Goal: Transaction & Acquisition: Book appointment/travel/reservation

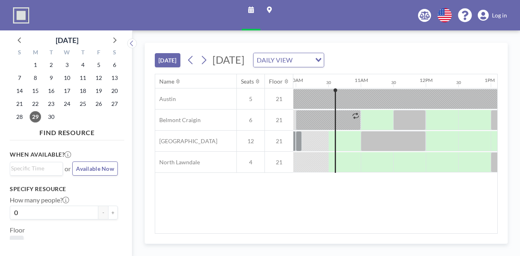
scroll to position [0, 650]
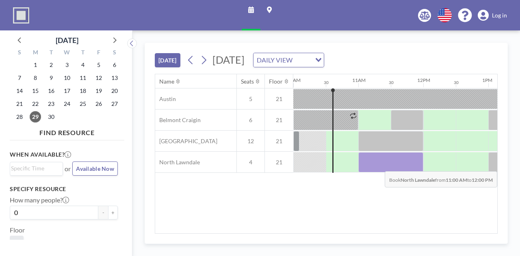
drag, startPoint x: 367, startPoint y: 167, endPoint x: 399, endPoint y: 164, distance: 32.6
click at [399, 164] on div at bounding box center [390, 162] width 65 height 20
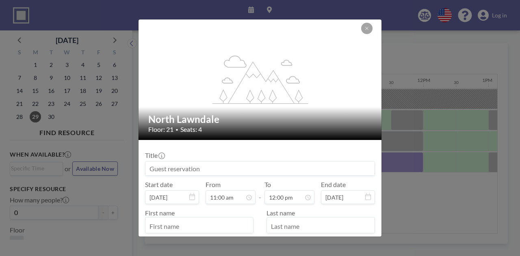
click at [197, 174] on input at bounding box center [259, 169] width 229 height 14
type input "s"
type input "S"
type input "[PERSON_NAME]'s Booking"
click at [171, 226] on input "text" at bounding box center [199, 226] width 108 height 14
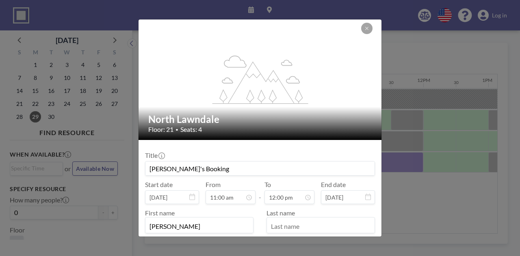
drag, startPoint x: 218, startPoint y: 229, endPoint x: 173, endPoint y: 227, distance: 44.7
click at [173, 227] on input "[PERSON_NAME]" at bounding box center [199, 226] width 108 height 14
type input "Desirae"
click at [277, 223] on input "text" at bounding box center [321, 226] width 108 height 14
paste input "[PERSON_NAME]"
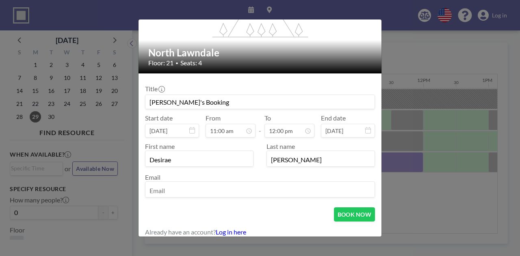
scroll to position [71, 0]
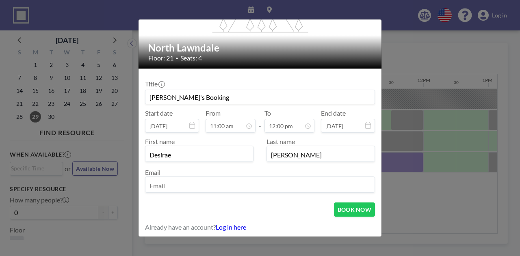
type input "[PERSON_NAME]"
click at [203, 188] on input "email" at bounding box center [259, 186] width 229 height 14
type input "[EMAIL_ADDRESS][DOMAIN_NAME]"
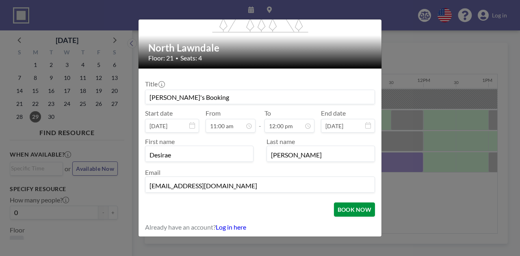
click at [343, 207] on button "BOOK NOW" at bounding box center [354, 210] width 41 height 14
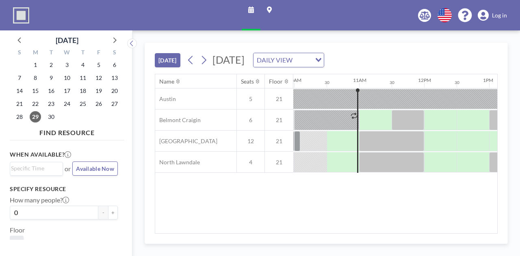
scroll to position [0, 650]
